Goal: Transaction & Acquisition: Purchase product/service

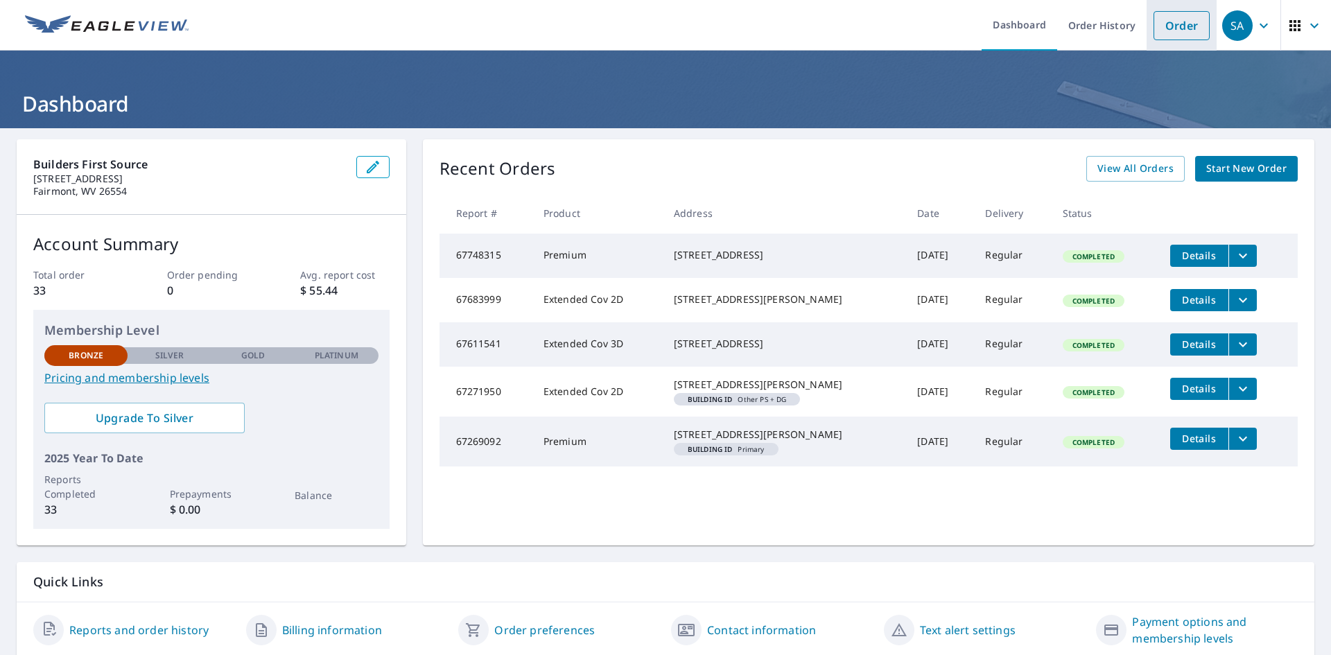
click at [1154, 35] on link "Order" at bounding box center [1182, 25] width 56 height 29
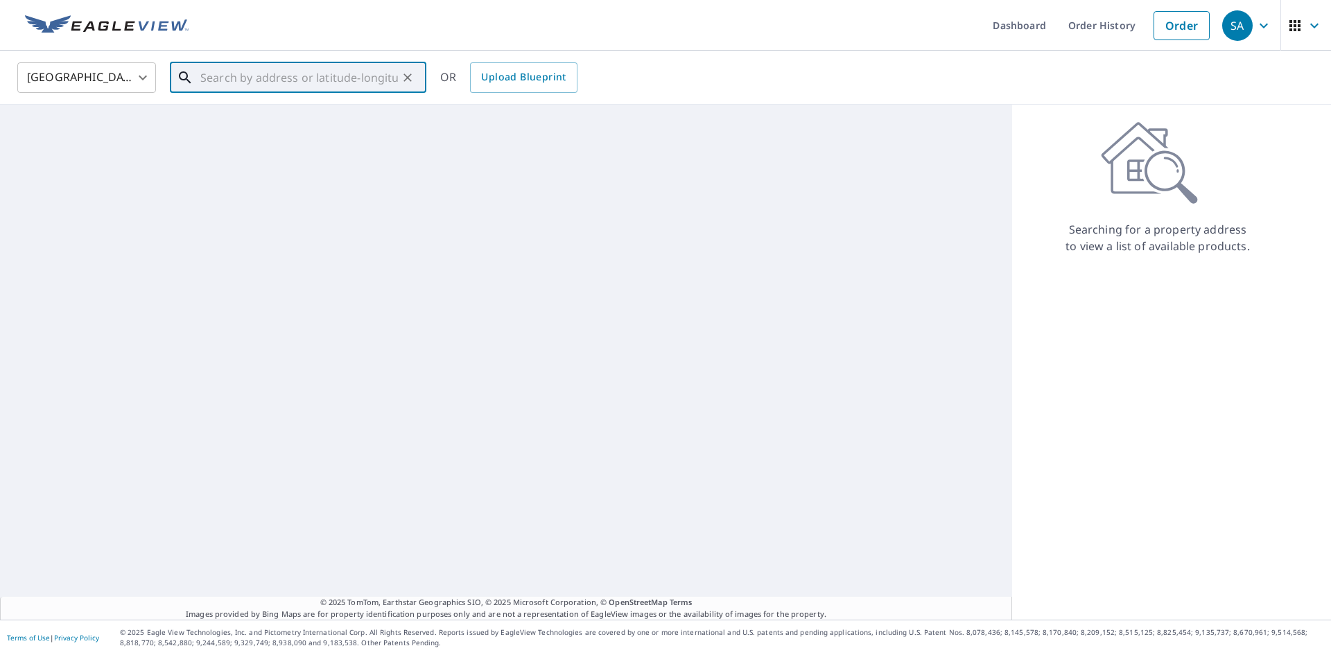
click at [247, 61] on input "text" at bounding box center [299, 77] width 198 height 39
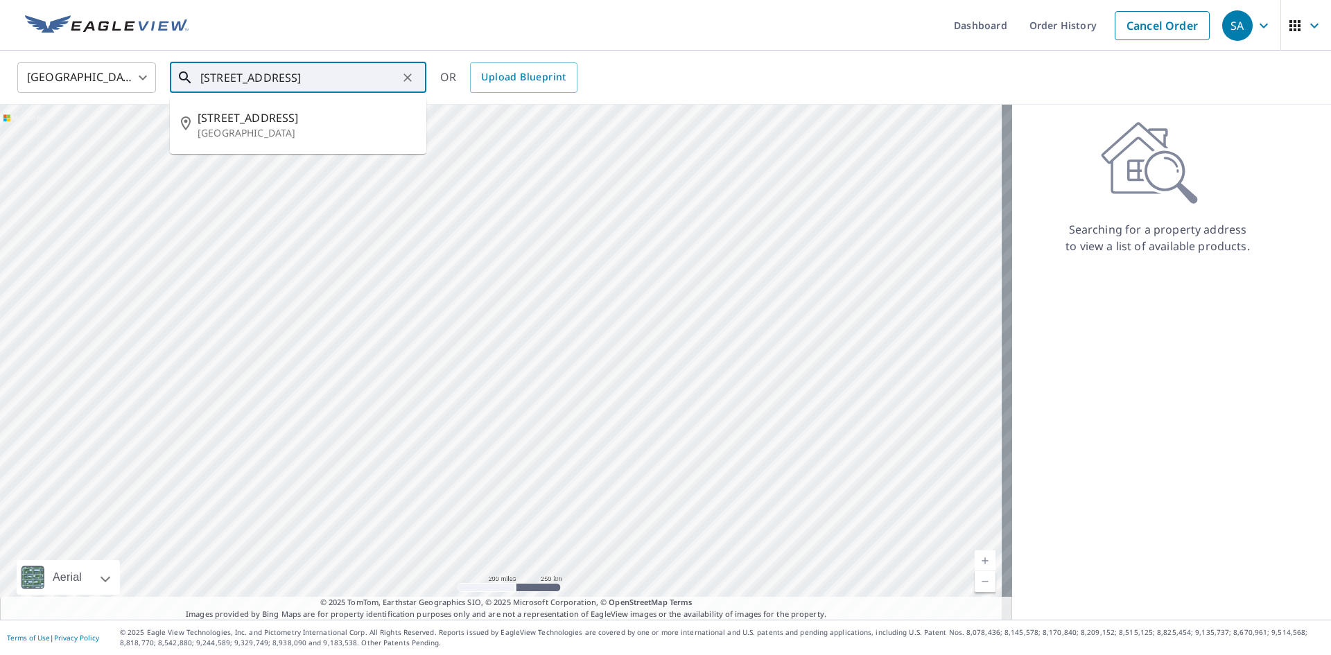
type input "[STREET_ADDRESS]"
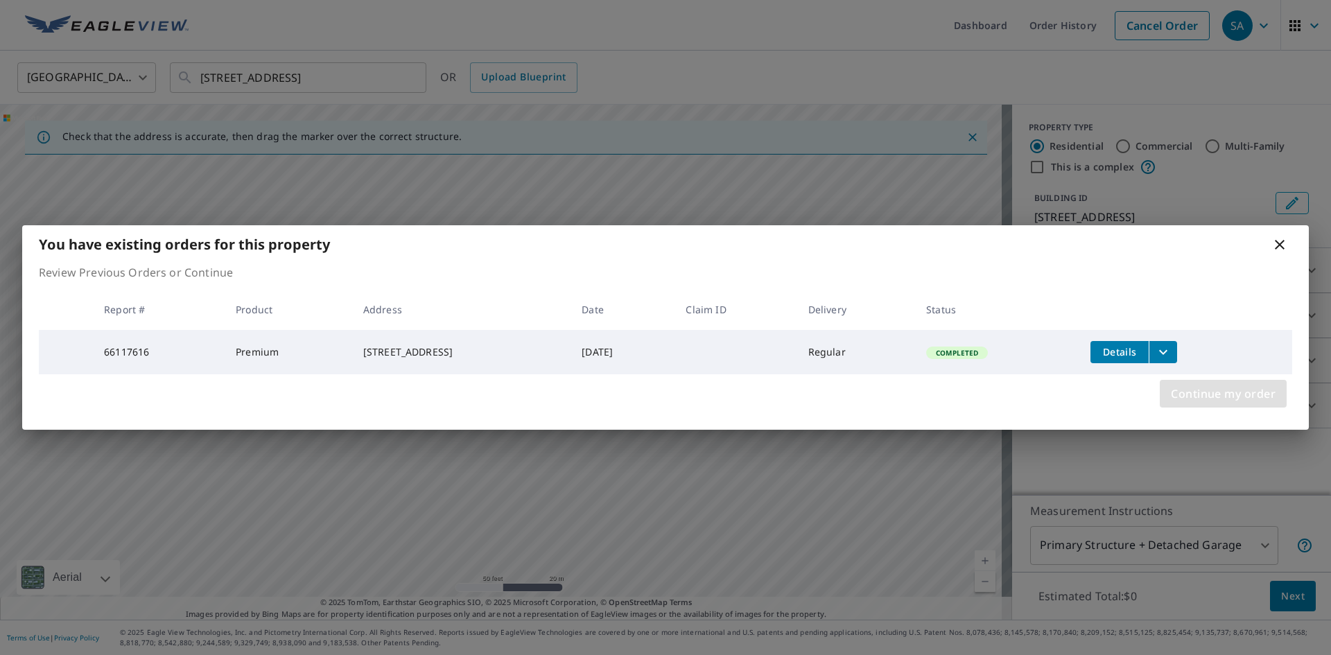
click at [1176, 396] on span "Continue my order" at bounding box center [1223, 393] width 105 height 19
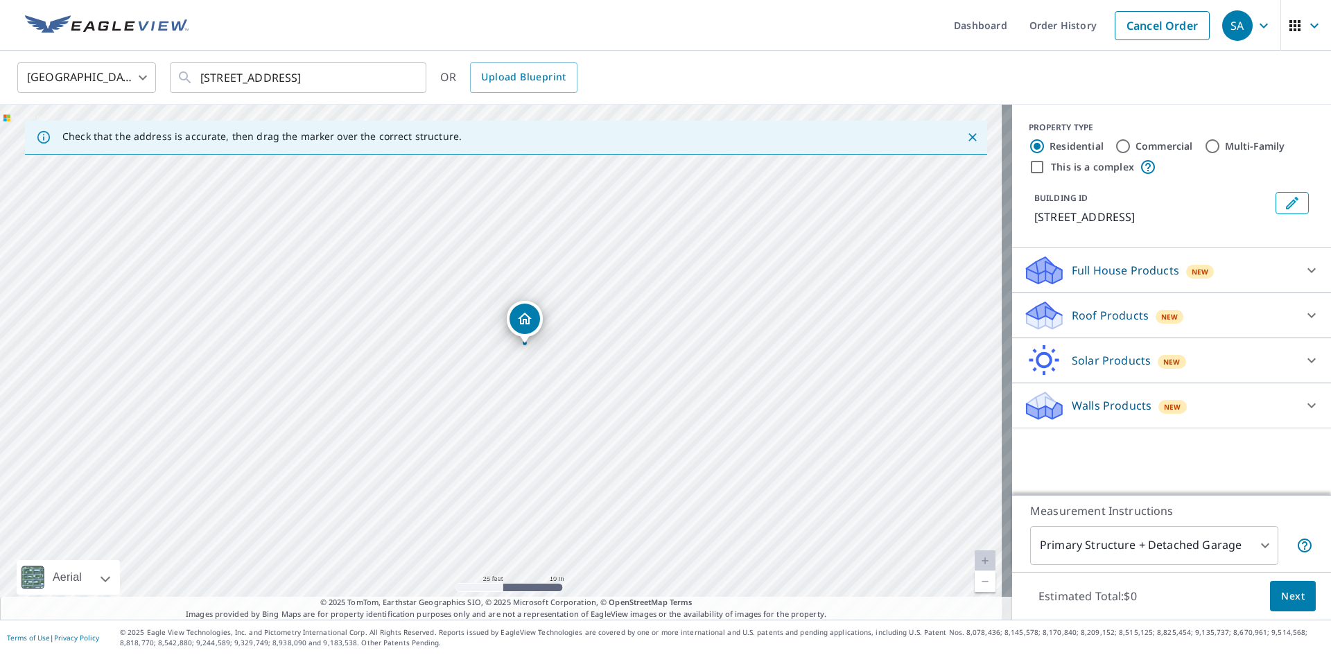
drag, startPoint x: 480, startPoint y: 360, endPoint x: 519, endPoint y: 365, distance: 39.2
click at [519, 365] on div "[STREET_ADDRESS]" at bounding box center [506, 362] width 1012 height 515
drag, startPoint x: 526, startPoint y: 315, endPoint x: 517, endPoint y: 314, distance: 9.1
click at [1095, 316] on p "Roof Products" at bounding box center [1110, 315] width 77 height 17
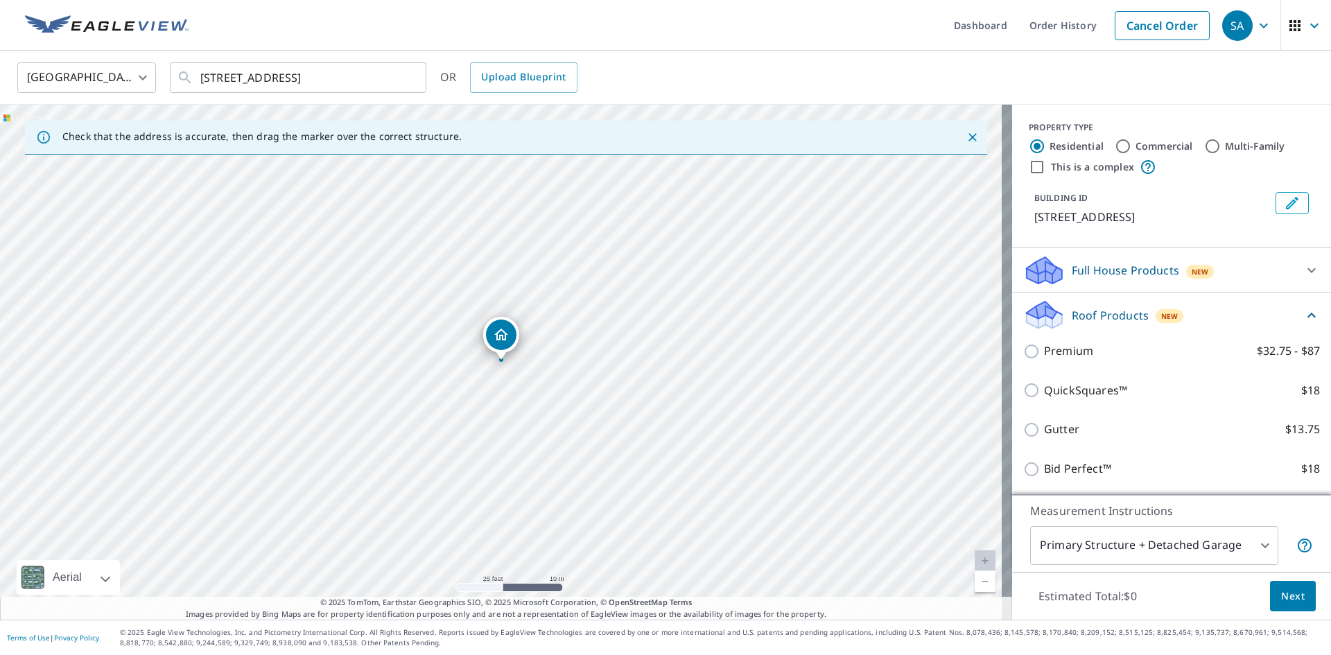
click at [1068, 361] on div "Premium $32.75 - $87" at bounding box center [1171, 351] width 297 height 40
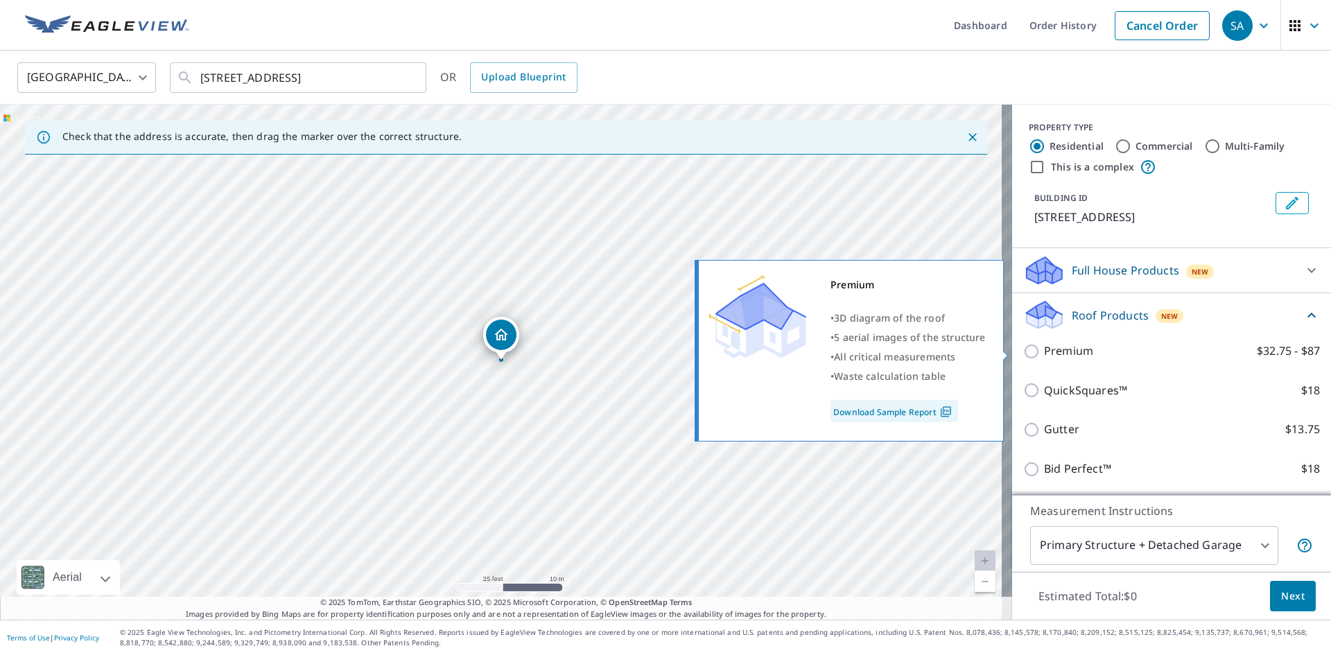
click at [1057, 351] on p "Premium" at bounding box center [1068, 351] width 49 height 17
click at [1044, 351] on input "Premium $32.75 - $87" at bounding box center [1033, 351] width 21 height 17
checkbox input "true"
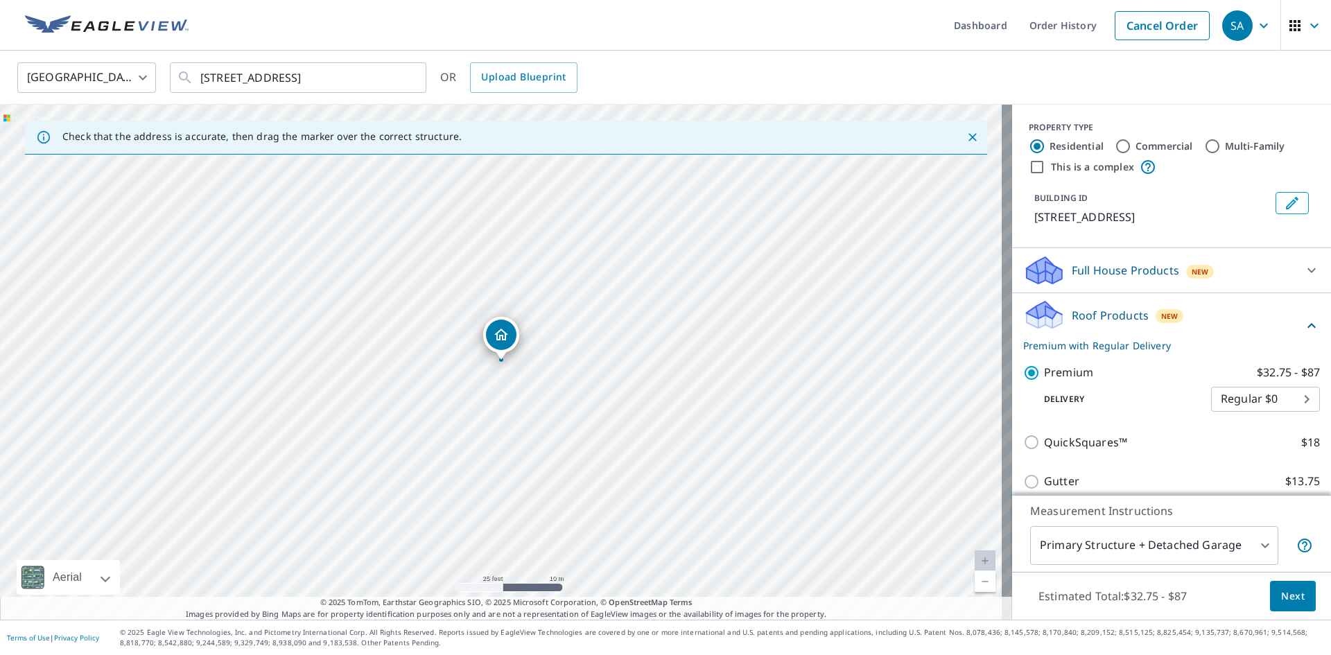
click at [1281, 594] on span "Next" at bounding box center [1293, 596] width 24 height 17
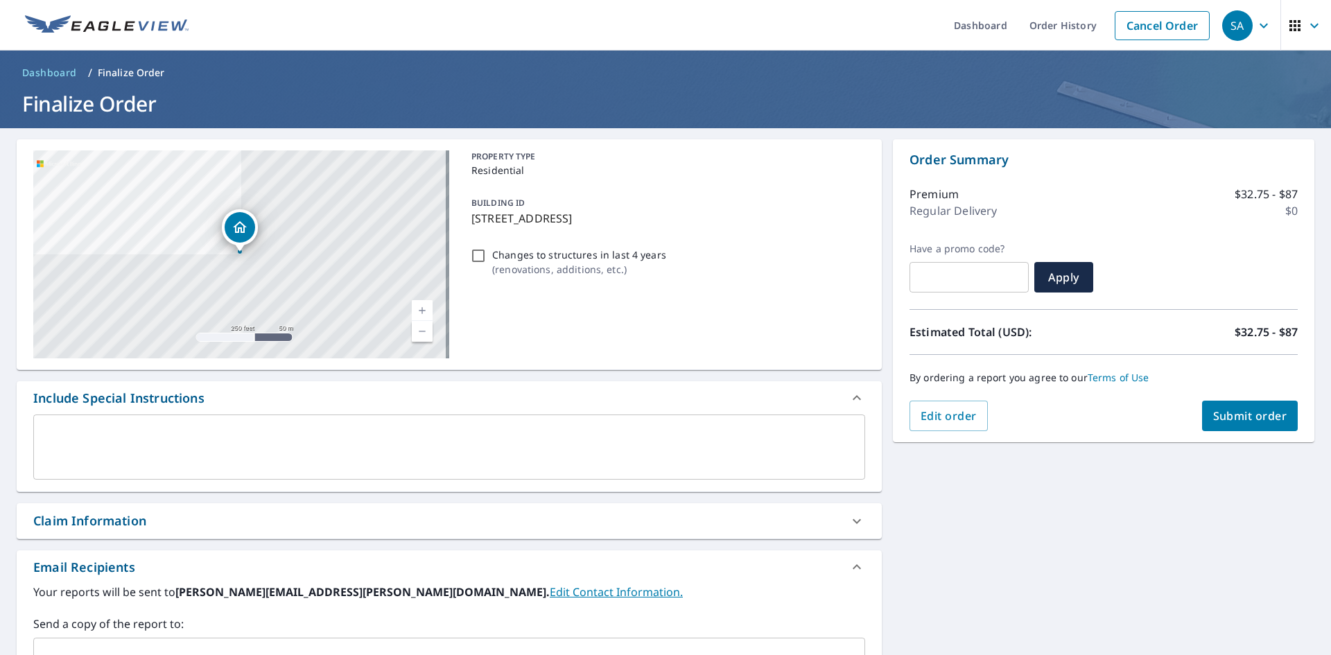
click at [1221, 421] on span "Submit order" at bounding box center [1250, 415] width 74 height 15
